Goal: Task Accomplishment & Management: Use online tool/utility

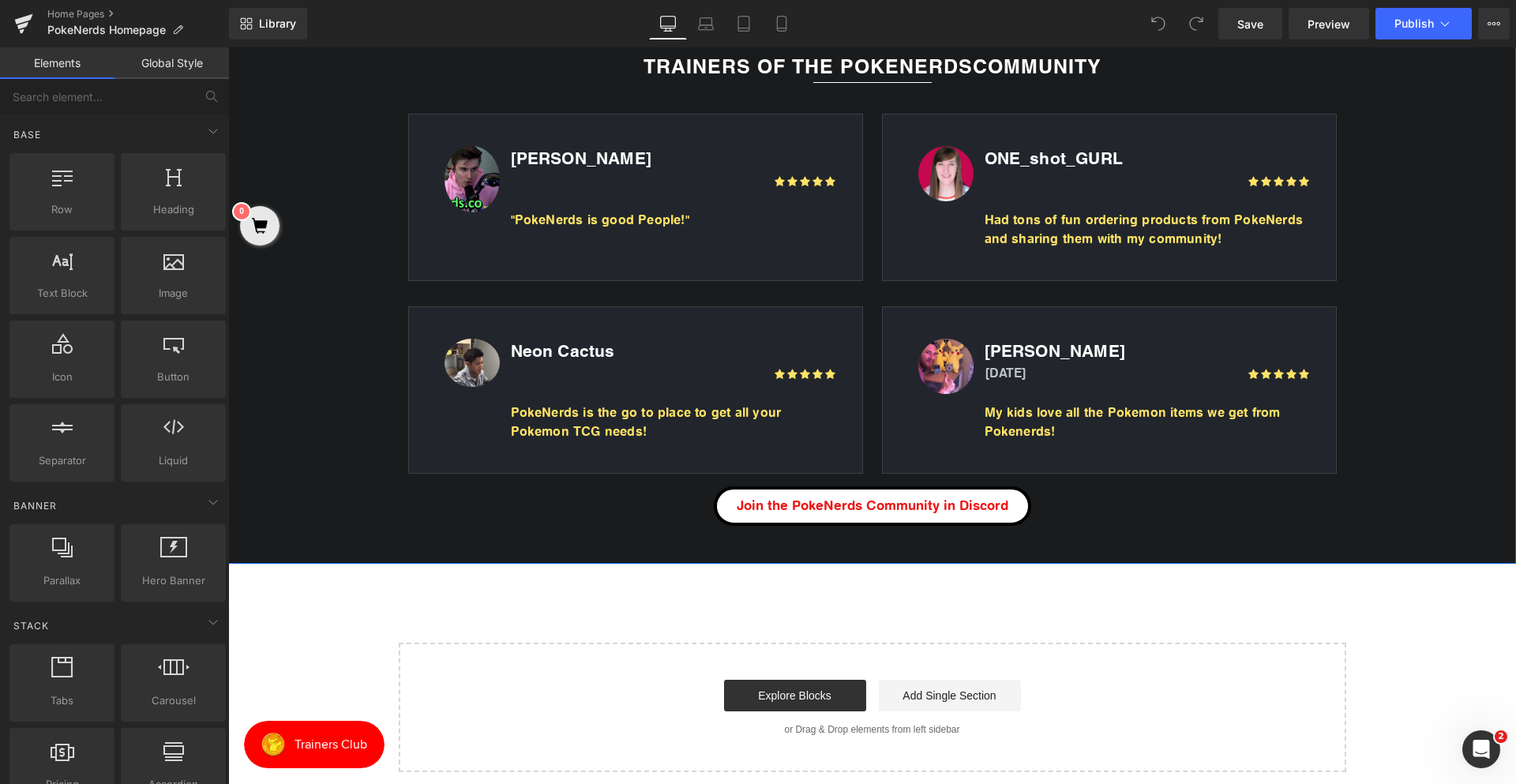
scroll to position [2842, 0]
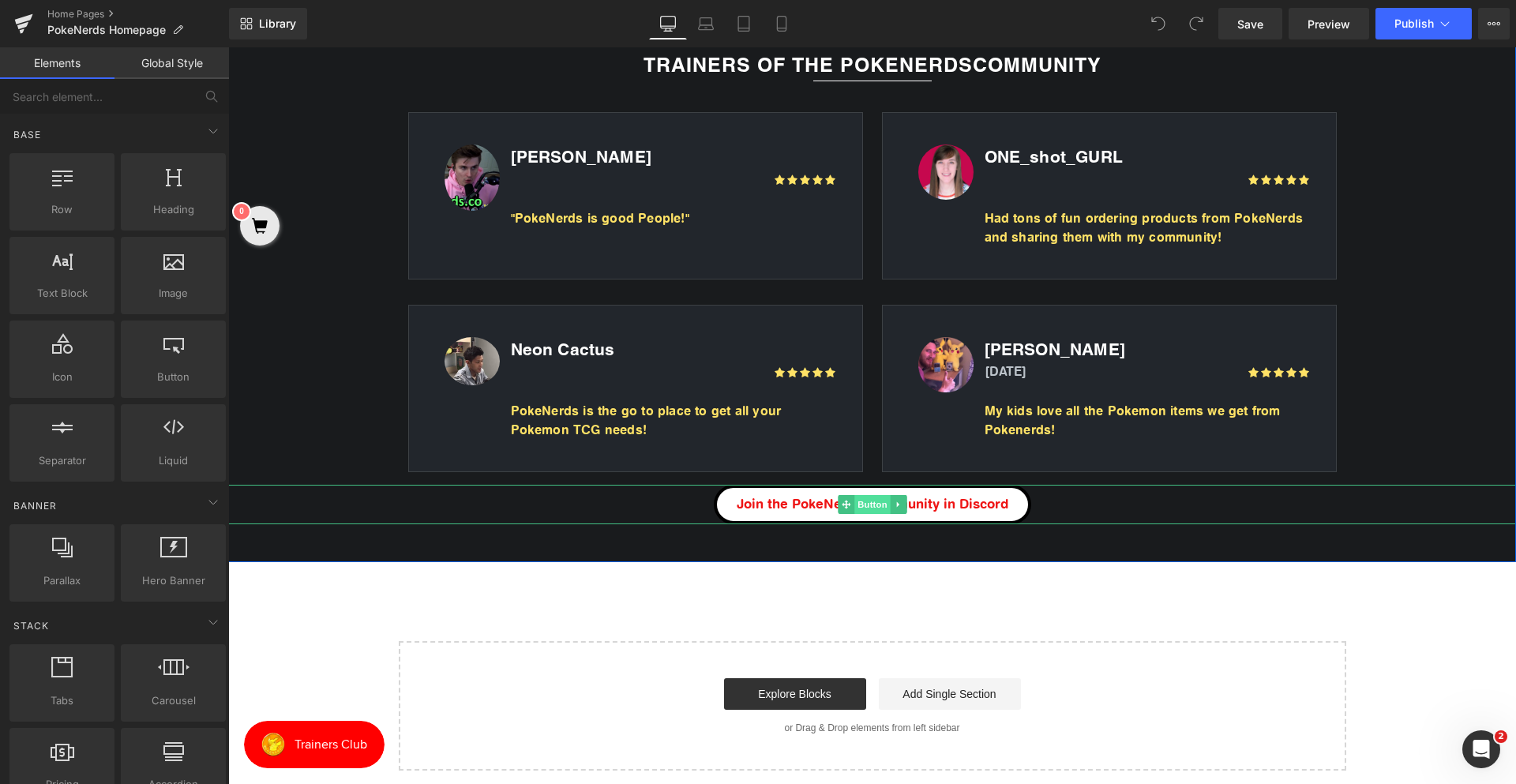
click at [855, 503] on span "Button" at bounding box center [872, 504] width 36 height 19
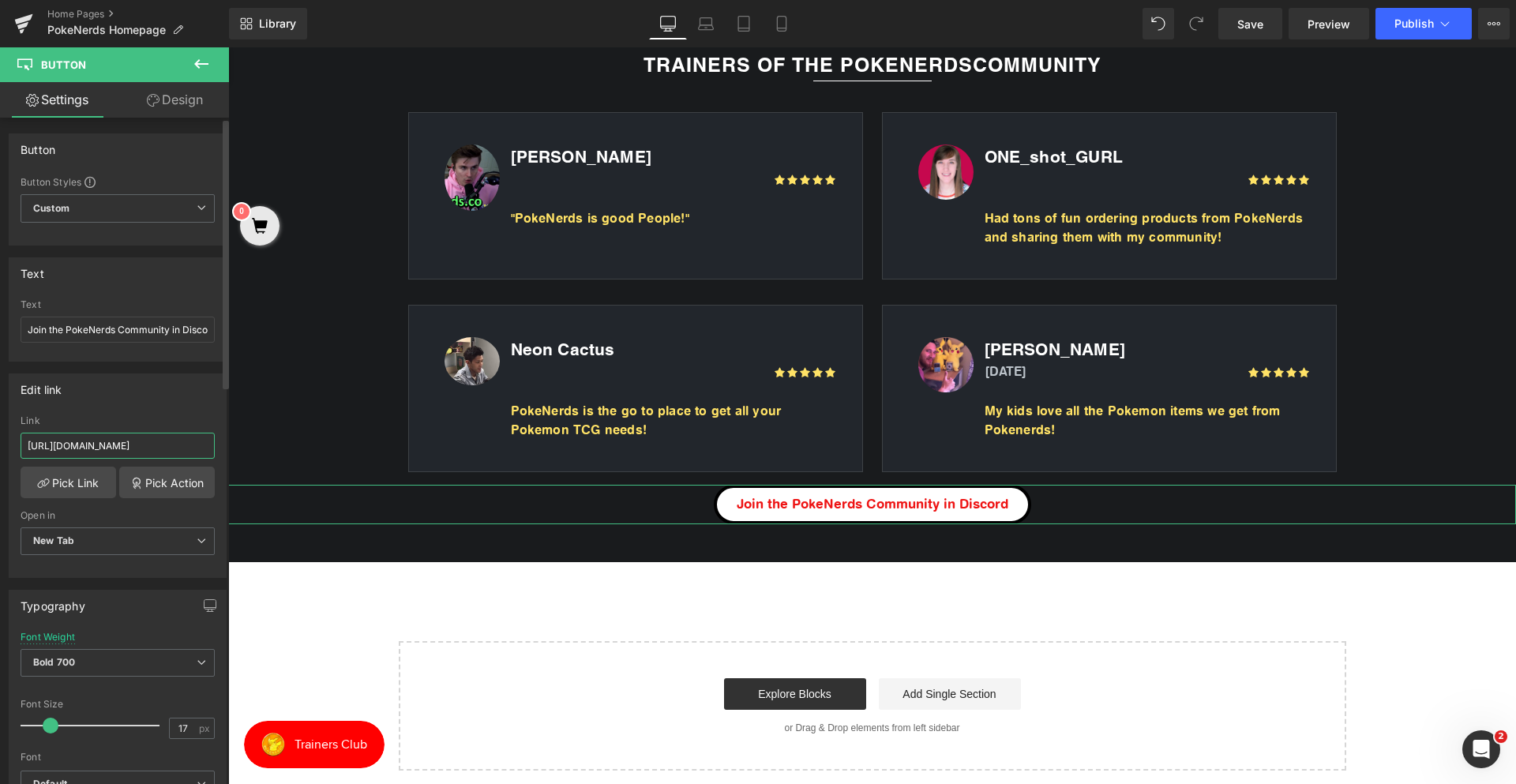
click at [124, 438] on input "[URL][DOMAIN_NAME]" at bounding box center [117, 446] width 194 height 26
paste input "CSjpQcCYum"
type input "[URL][DOMAIN_NAME]"
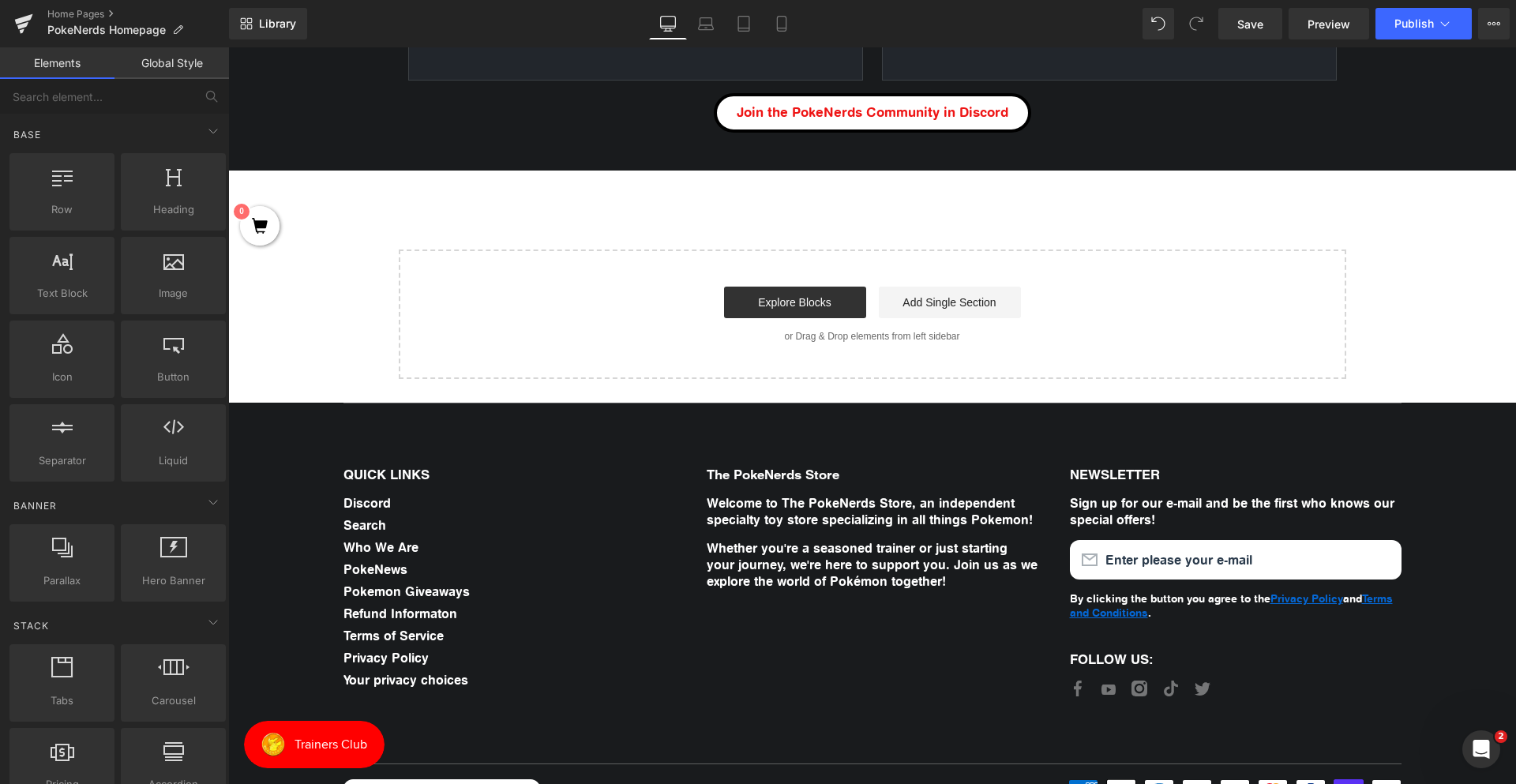
scroll to position [3285, 0]
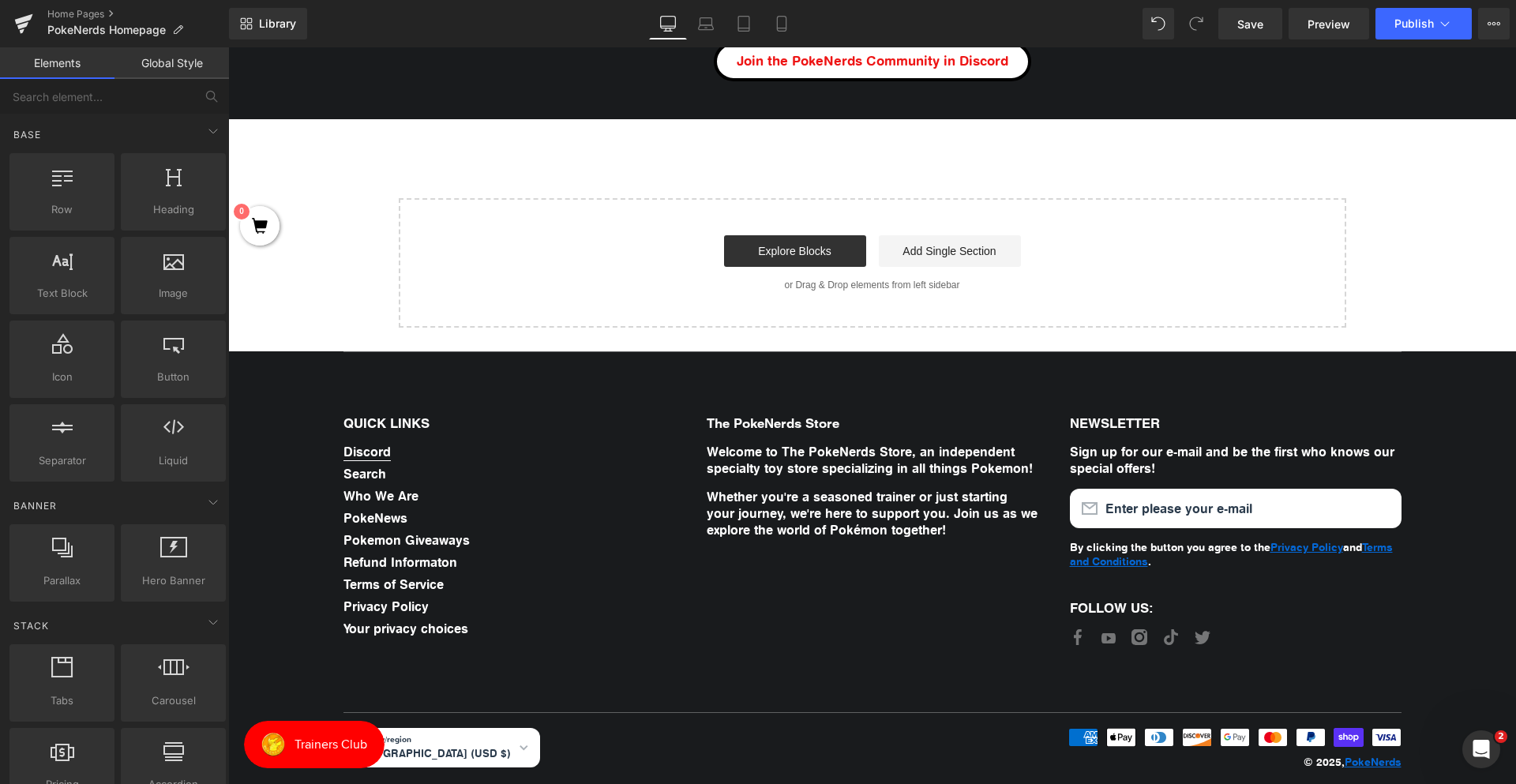
click at [366, 441] on link "Discord" at bounding box center [367, 449] width 48 height 22
click at [1268, 23] on link "Save" at bounding box center [1250, 23] width 64 height 31
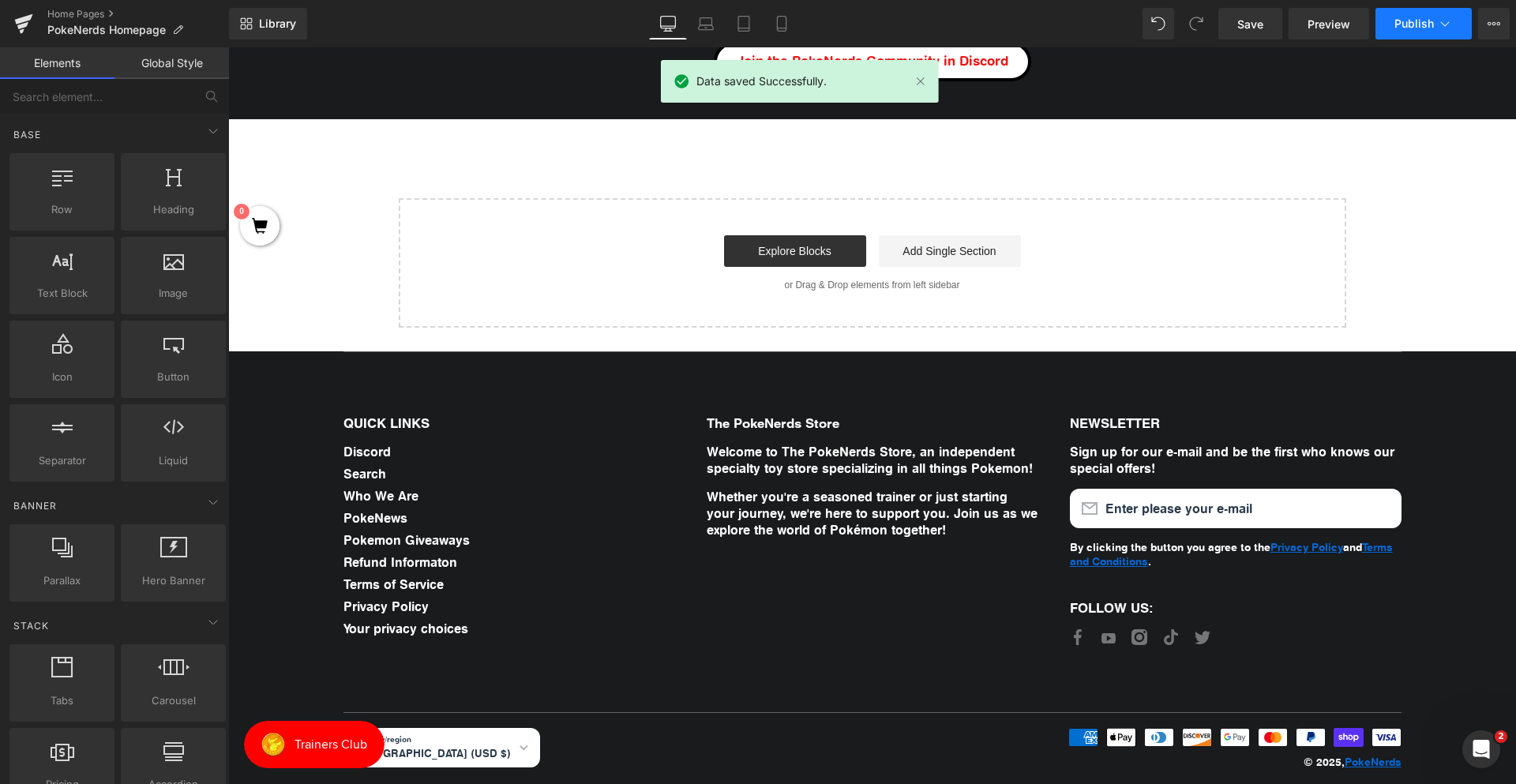
click at [1398, 21] on span "Publish" at bounding box center [1414, 24] width 39 height 13
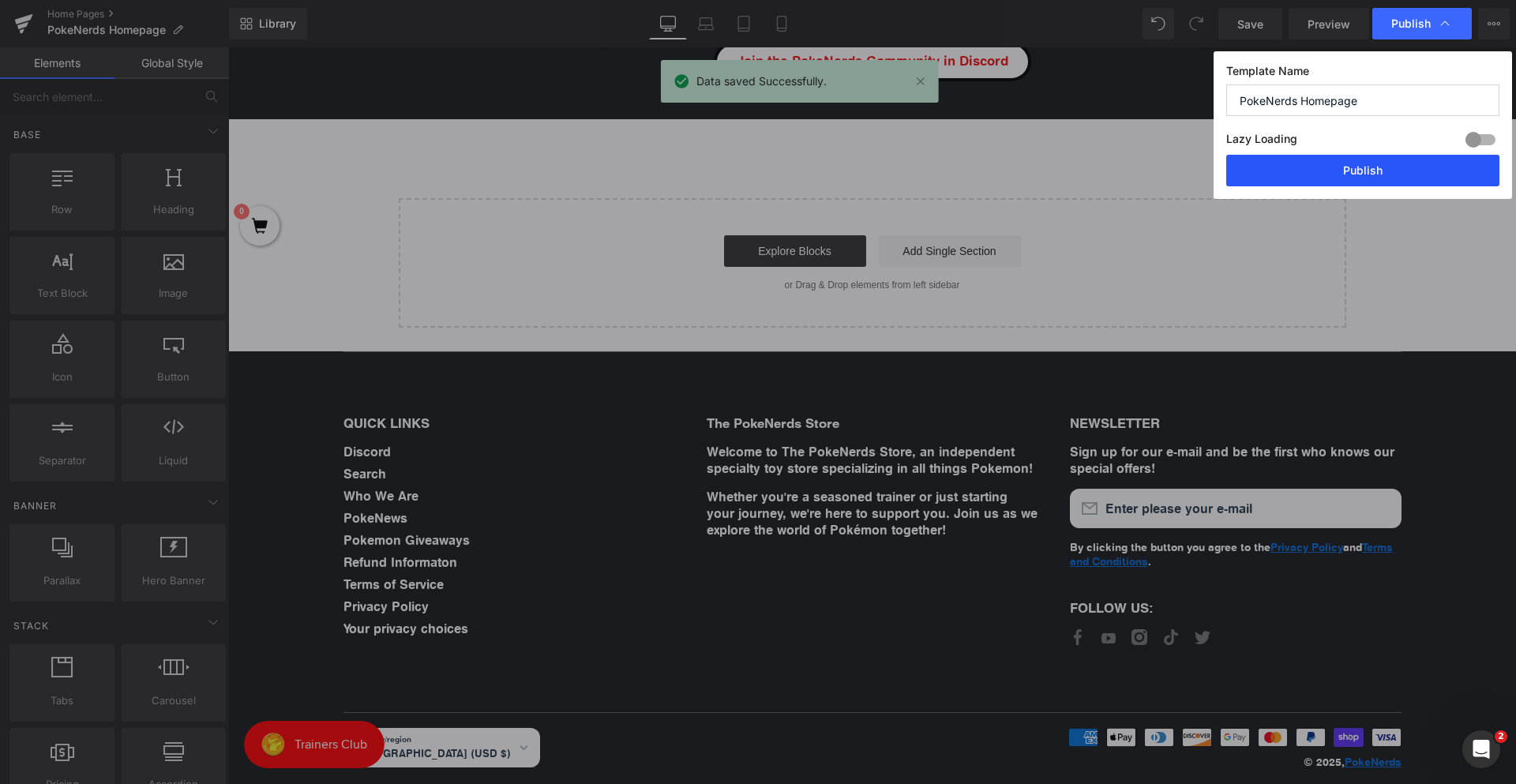
click at [1303, 161] on button "Publish" at bounding box center [1363, 170] width 273 height 31
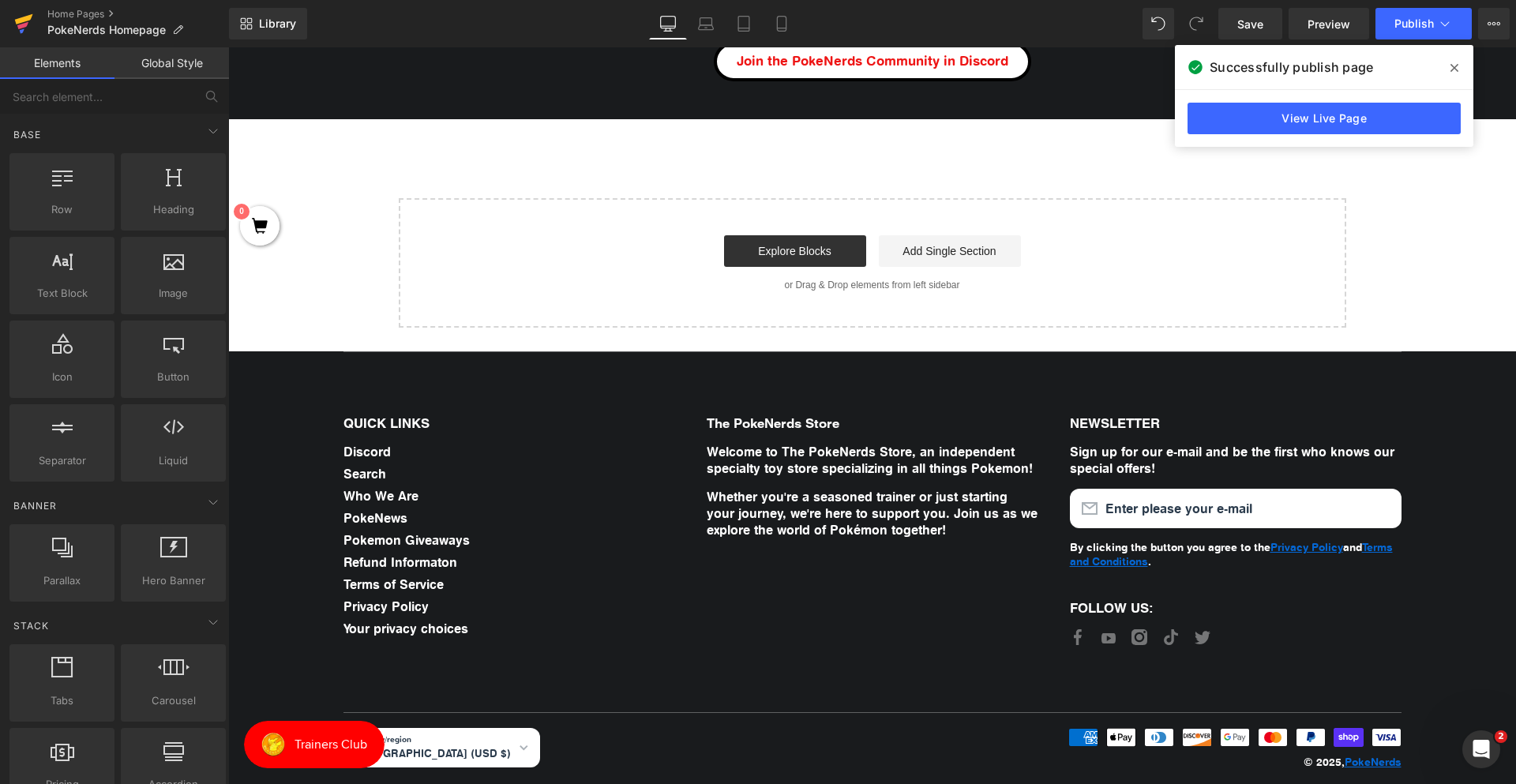
click at [19, 27] on icon at bounding box center [23, 25] width 11 height 7
